Goal: Task Accomplishment & Management: Manage account settings

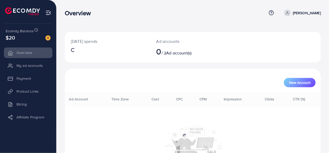
click at [19, 67] on li "My ad accounts" at bounding box center [28, 65] width 56 height 10
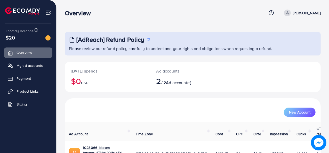
click at [20, 66] on span "My ad accounts" at bounding box center [29, 65] width 26 height 5
click at [22, 67] on span "My ad accounts" at bounding box center [29, 65] width 26 height 5
click at [26, 66] on span "My ad accounts" at bounding box center [29, 65] width 26 height 5
click at [40, 67] on span "My ad accounts" at bounding box center [29, 65] width 26 height 5
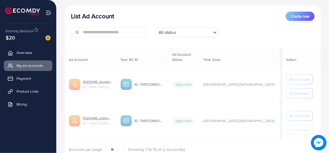
scroll to position [69, 0]
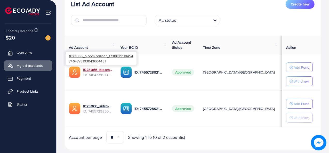
click at [104, 71] on link "1023066_bloom bazaar_1738029110454" at bounding box center [97, 69] width 29 height 5
